Goal: Task Accomplishment & Management: Manage account settings

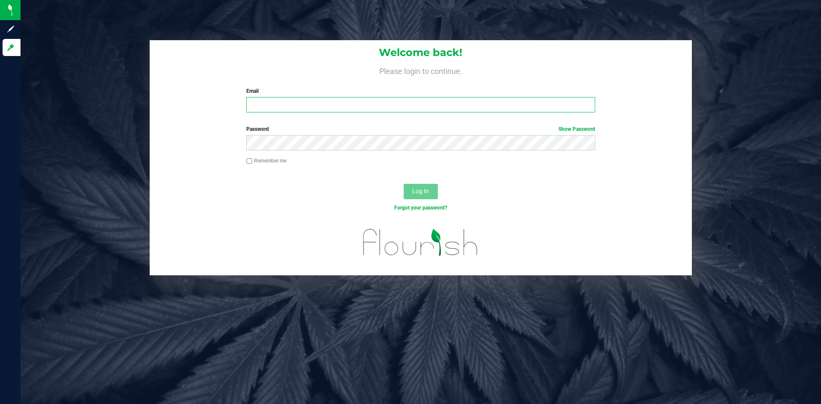
click at [282, 108] on input "Email" at bounding box center [420, 104] width 348 height 15
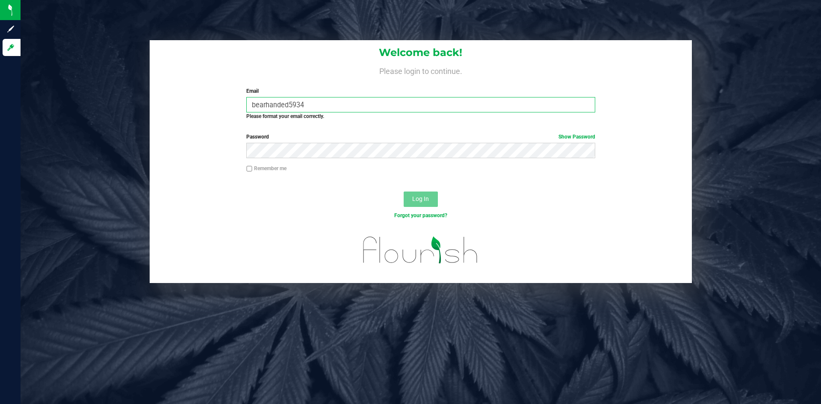
click at [316, 103] on input "bearhanded5934" at bounding box center [420, 104] width 348 height 15
type input "bearhanded778@gmail.com"
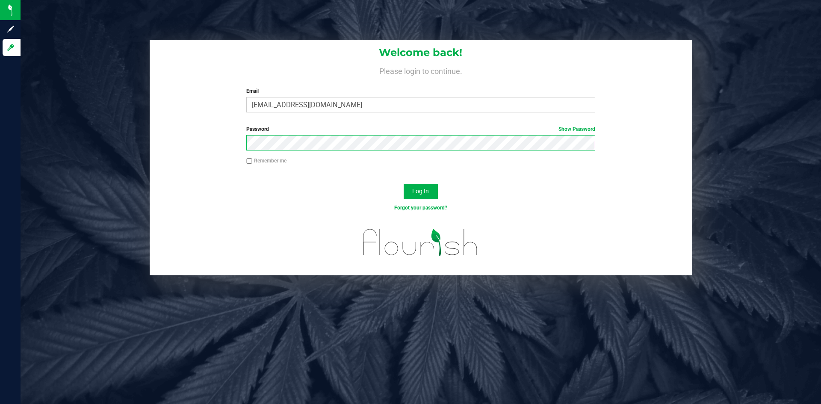
click at [404, 184] on button "Log In" at bounding box center [421, 191] width 34 height 15
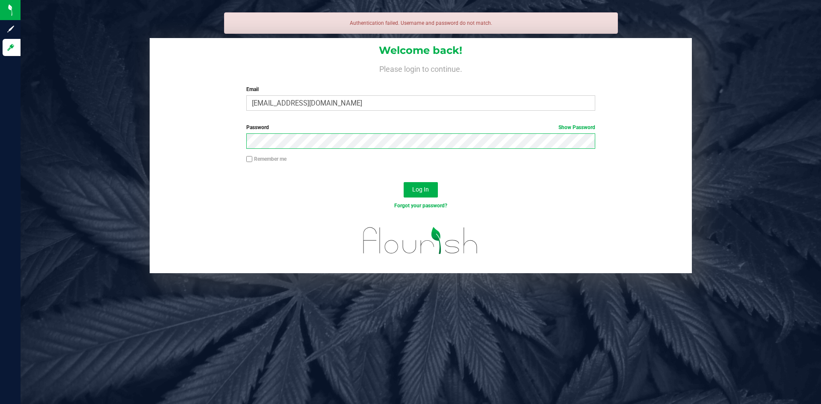
click at [404, 182] on button "Log In" at bounding box center [421, 189] width 34 height 15
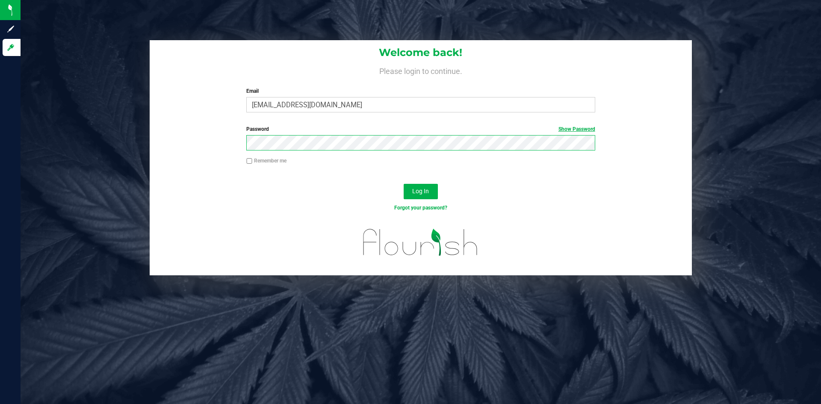
click at [404, 184] on button "Log In" at bounding box center [421, 191] width 34 height 15
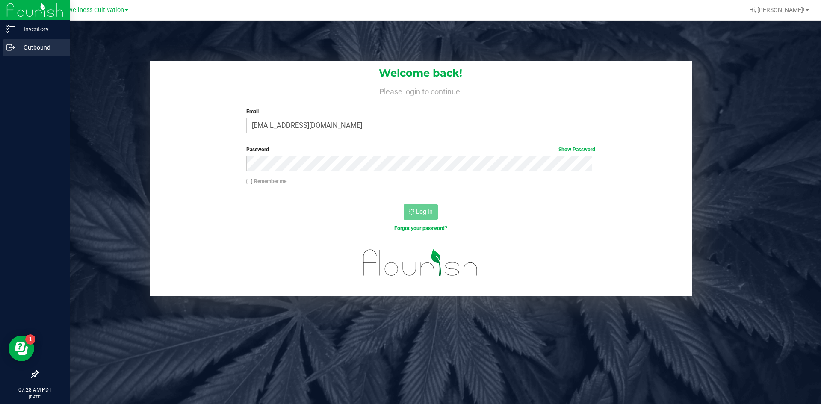
click at [34, 48] on p "Outbound" at bounding box center [40, 47] width 51 height 10
click at [35, 51] on p "Outbound" at bounding box center [40, 47] width 51 height 10
